Goal: Transaction & Acquisition: Purchase product/service

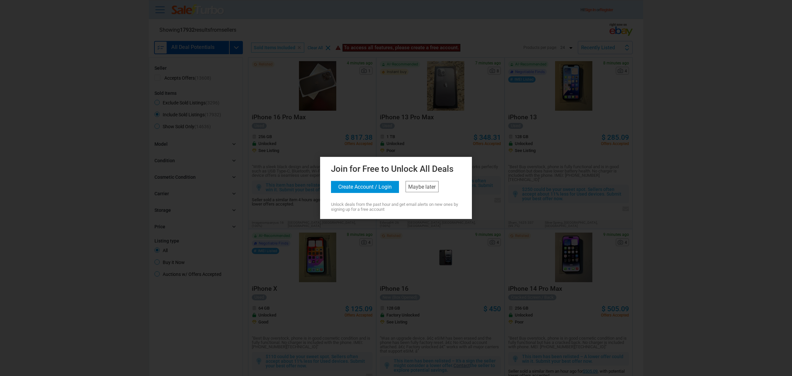
drag, startPoint x: 525, startPoint y: 244, endPoint x: 447, endPoint y: 185, distance: 97.6
click at [522, 239] on div at bounding box center [396, 188] width 792 height 376
click at [429, 187] on link "Maybe later" at bounding box center [422, 186] width 33 height 11
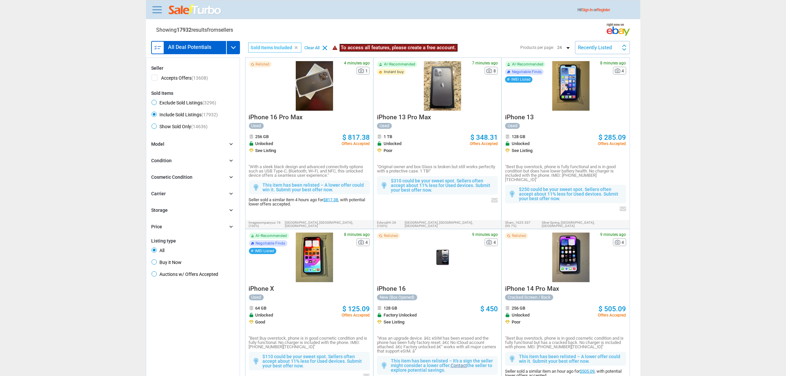
click at [157, 4] on div "Hi! Sign In or Register" at bounding box center [396, 10] width 490 height 12
click at [151, 3] on div "Hi! Sign In or Register" at bounding box center [393, 9] width 495 height 19
click at [150, 3] on div "Hi! Sign In or Register" at bounding box center [393, 9] width 495 height 19
click at [157, 8] on link at bounding box center [157, 9] width 13 height 11
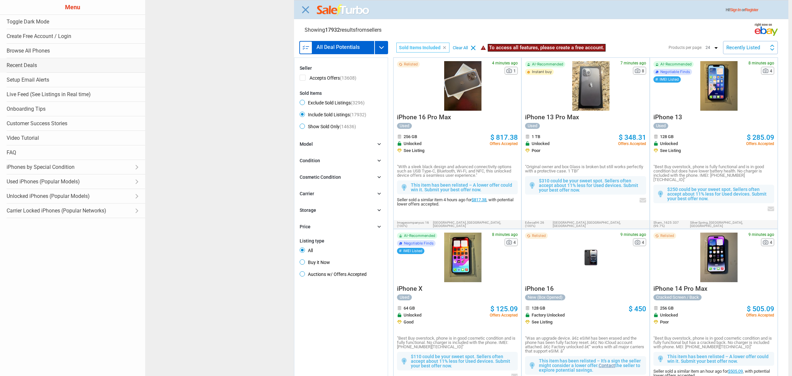
click at [53, 61] on link "Recent Deals" at bounding box center [72, 65] width 145 height 15
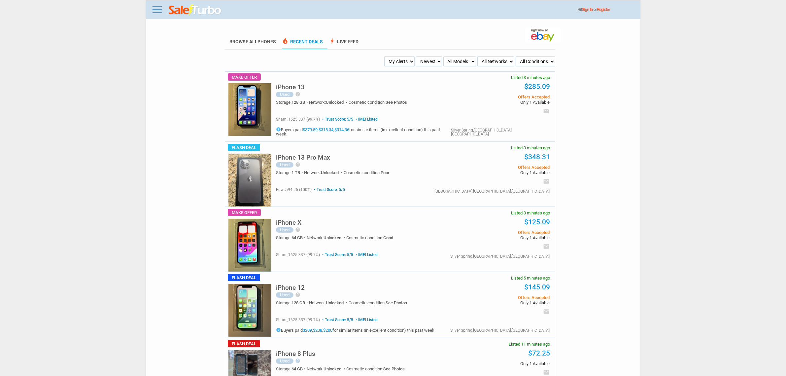
click at [398, 63] on select "My Alerts All Deals BIN Only w/ Offers Only" at bounding box center [399, 61] width 30 height 10
select select "flash_bin"
click at [385, 56] on select "My Alerts All Deals BIN Only w/ Offers Only" at bounding box center [399, 61] width 30 height 10
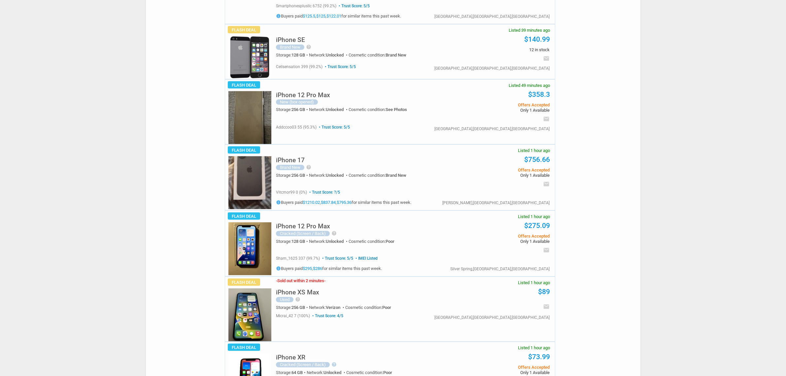
scroll to position [578, 0]
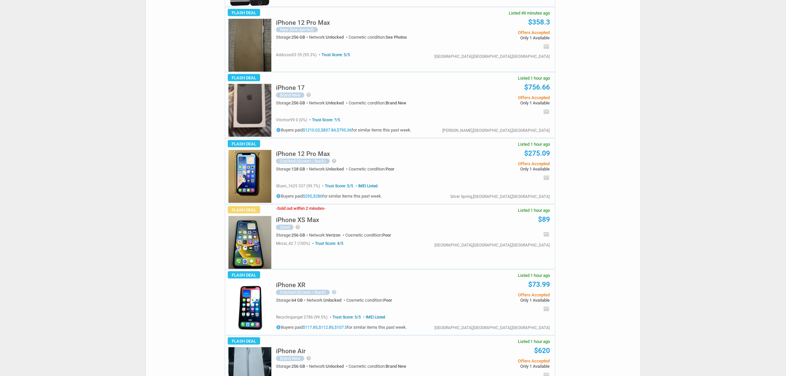
click at [259, 111] on img at bounding box center [249, 110] width 43 height 53
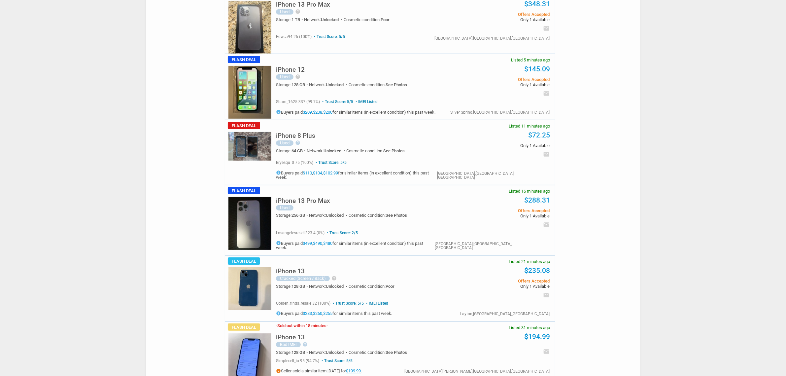
scroll to position [0, 0]
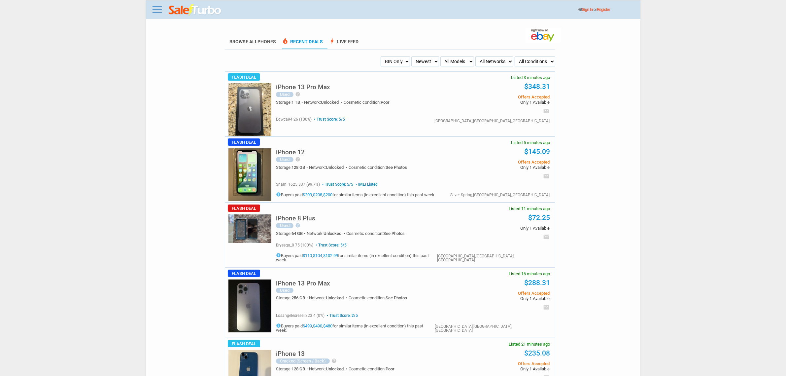
click at [282, 87] on h5 "iPhone 13 Pro Max" at bounding box center [303, 87] width 54 height 6
click at [325, 86] on h5 "iPhone 13 Pro Max" at bounding box center [303, 87] width 54 height 6
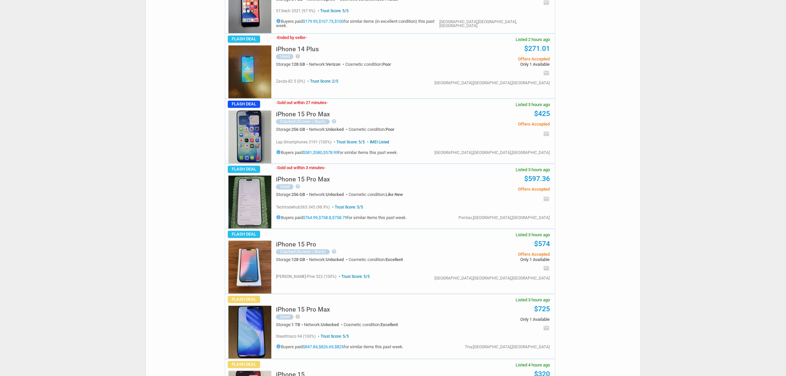
scroll to position [1733, 0]
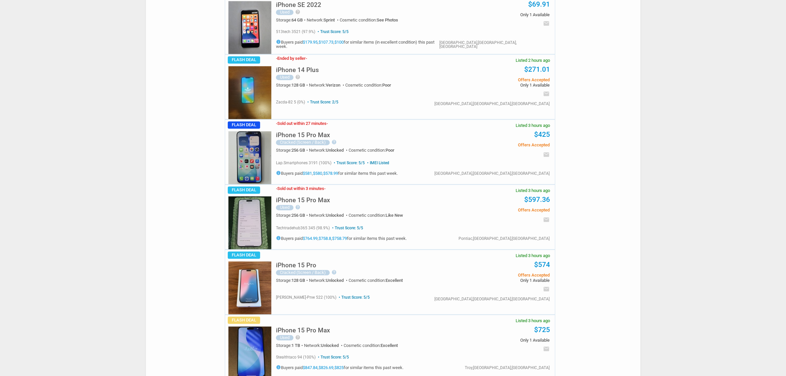
click at [301, 198] on h5 "iPhone 15 Pro Max" at bounding box center [303, 200] width 54 height 6
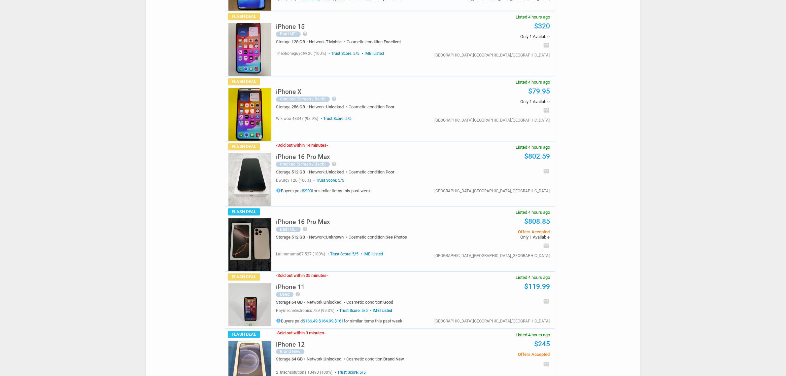
scroll to position [2105, 0]
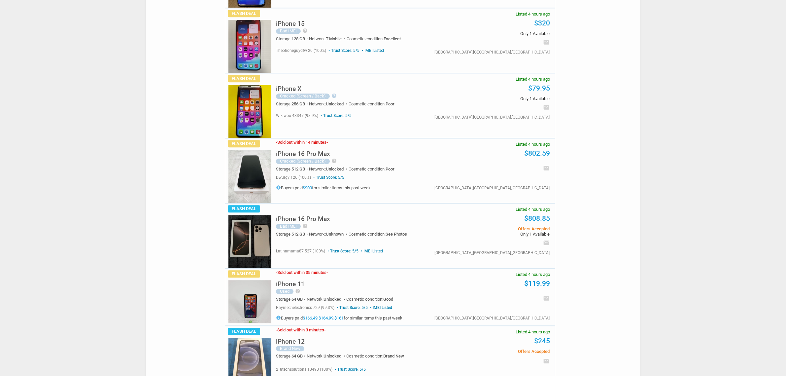
click at [325, 154] on h5 "iPhone 16 Pro Max" at bounding box center [303, 154] width 54 height 6
